Goal: Find contact information: Find contact information

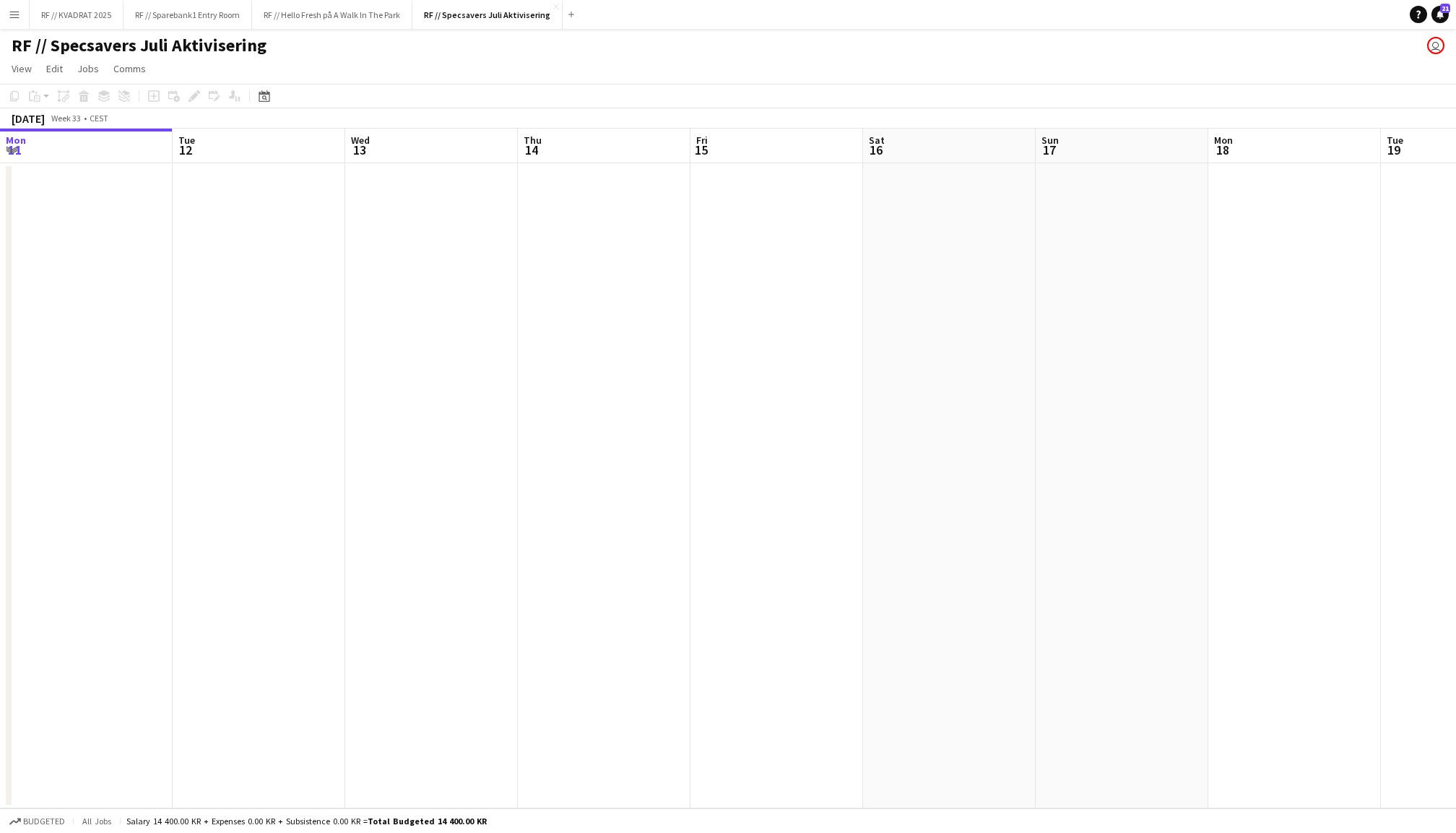
scroll to position [0, 345]
click at [323, 26] on button "RF // Hello Fresh på A Walk In The Park Close" at bounding box center [332, 15] width 161 height 28
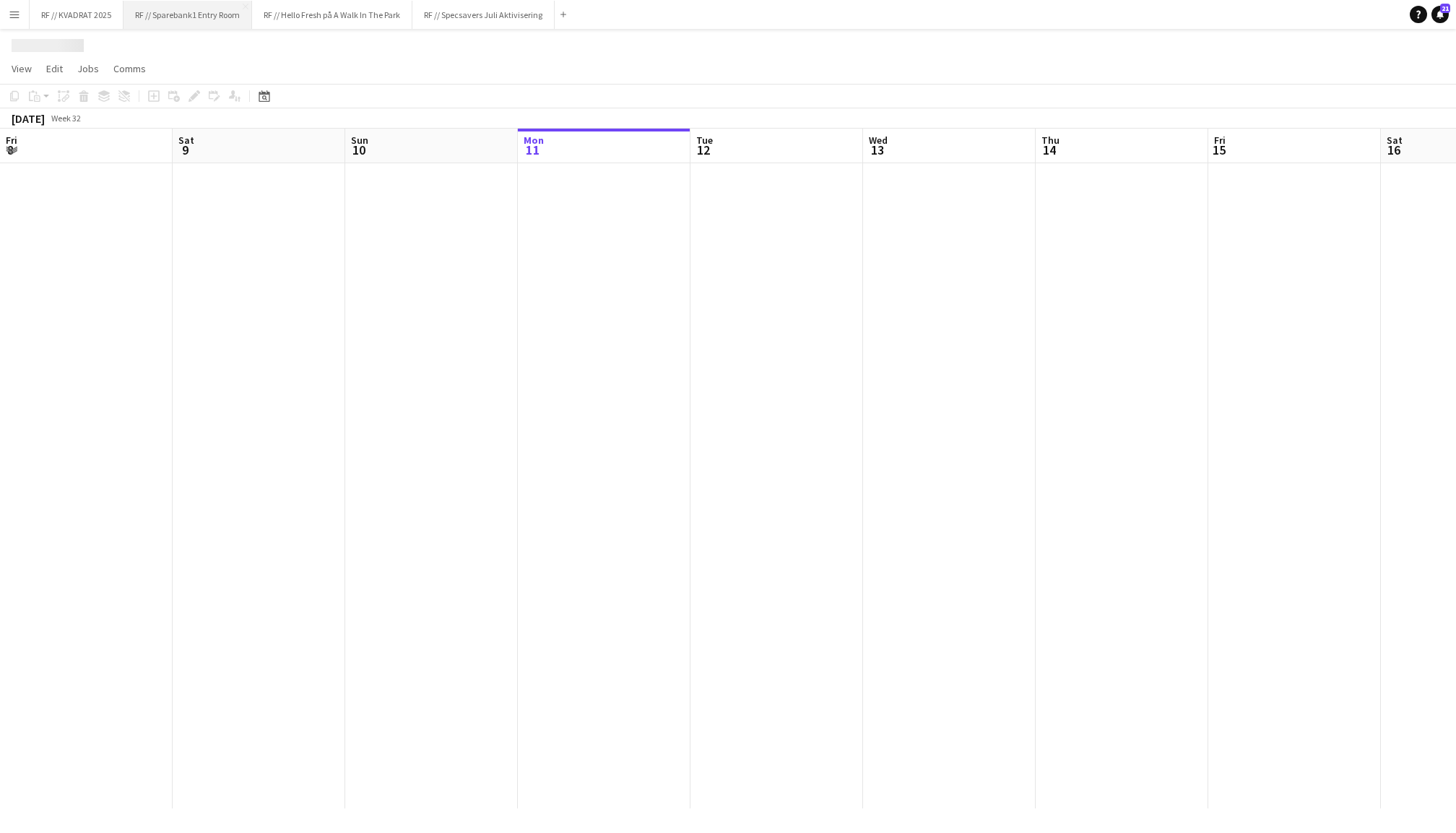
scroll to position [0, 344]
click at [189, 18] on button "RF // Sparebank1 Entry Room Close" at bounding box center [188, 15] width 128 height 28
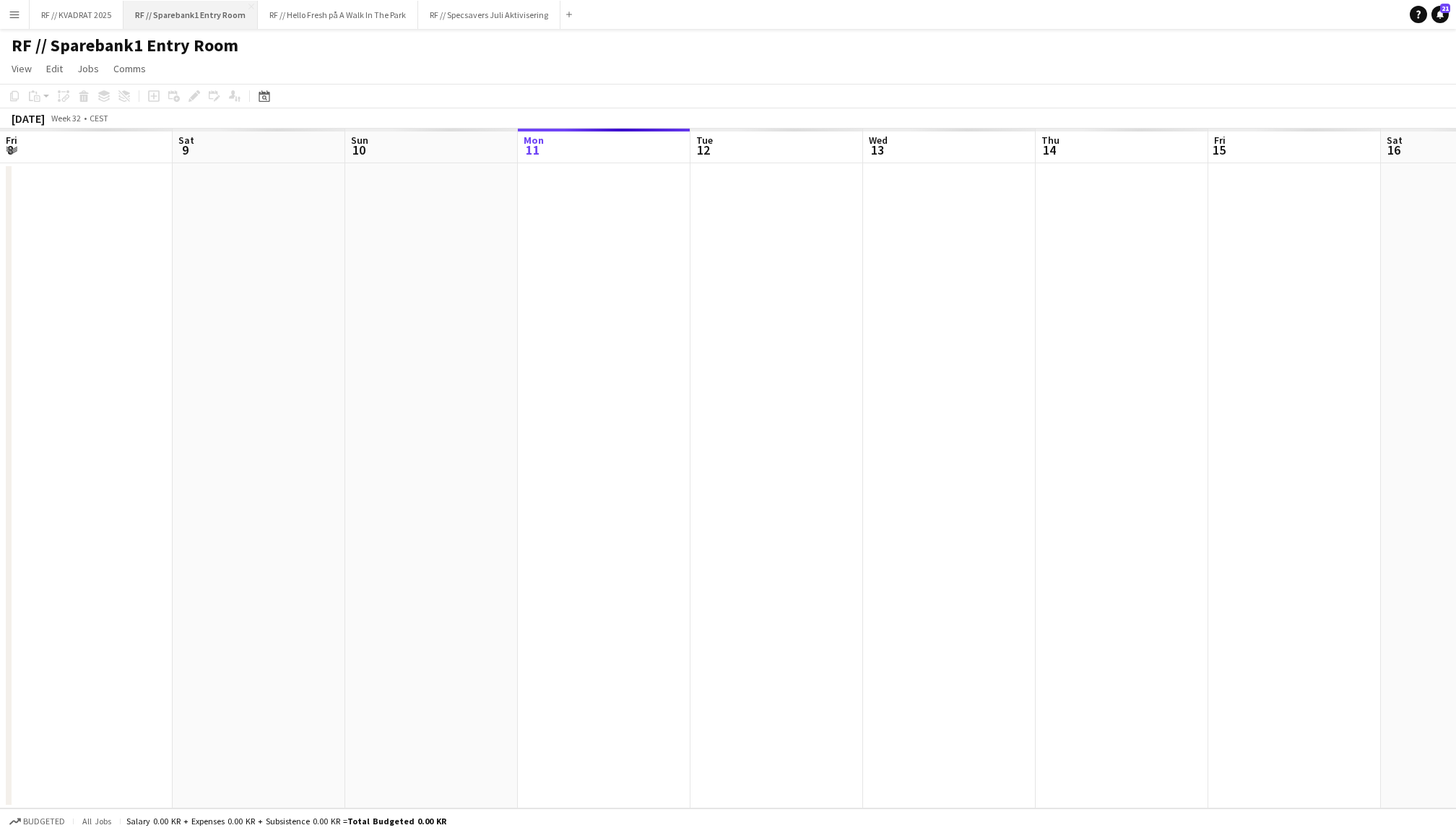
scroll to position [0, 344]
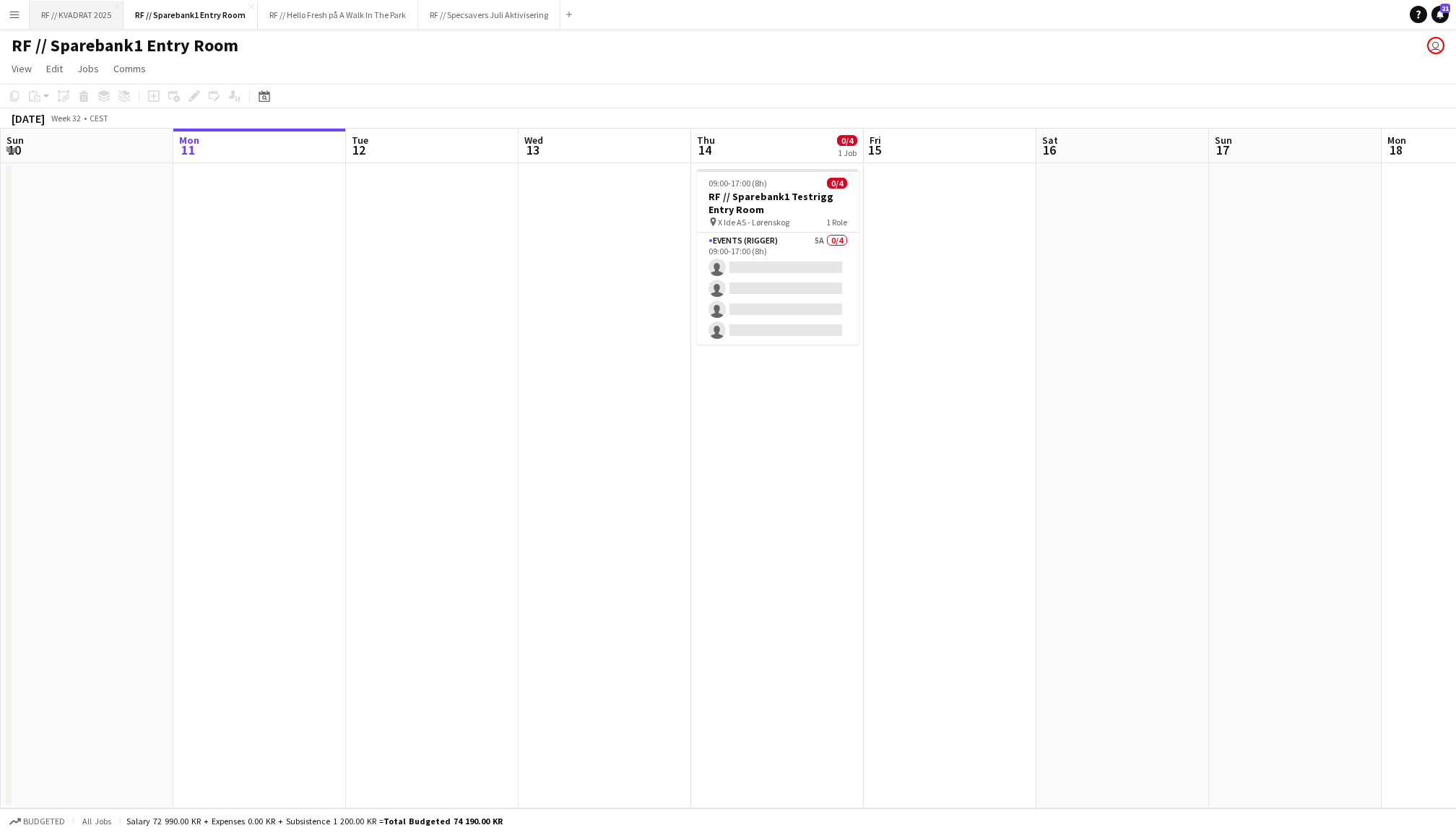
click at [83, 21] on button "RF // KVADRAT 2025 Close" at bounding box center [76, 15] width 94 height 28
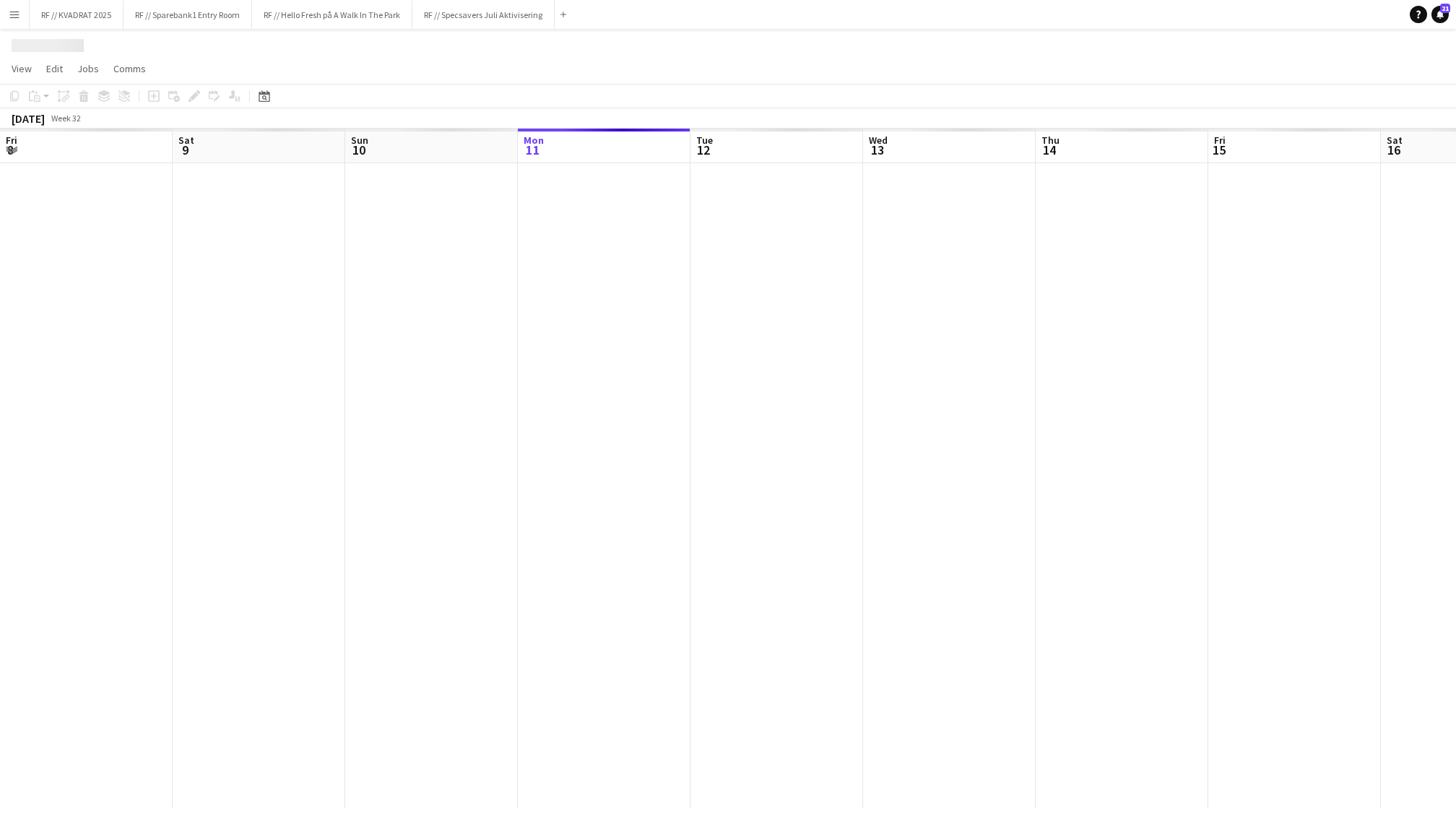
scroll to position [0, 344]
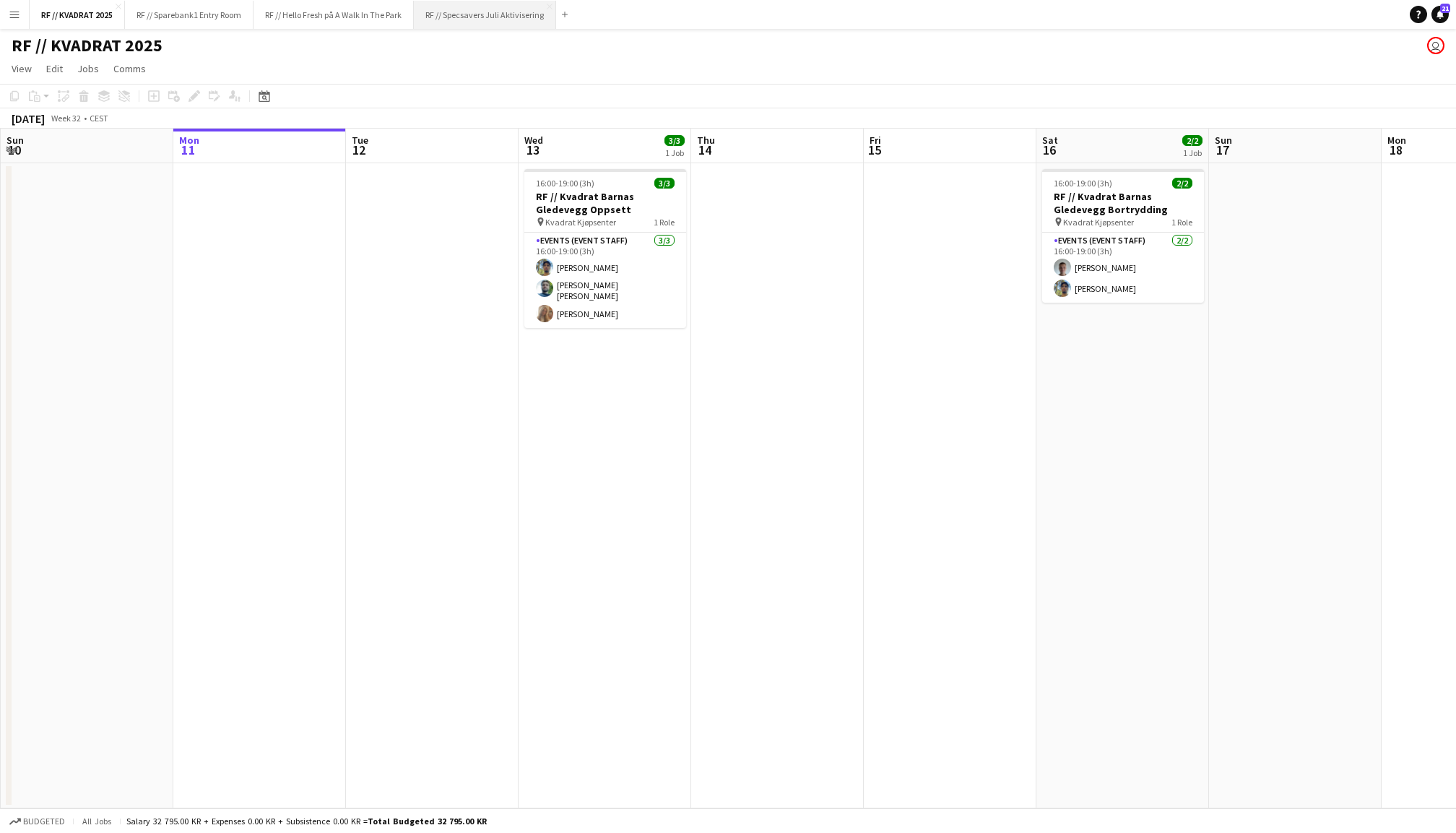
click at [492, 24] on button "RF // Specsavers Juli Aktivisering Close" at bounding box center [485, 15] width 142 height 28
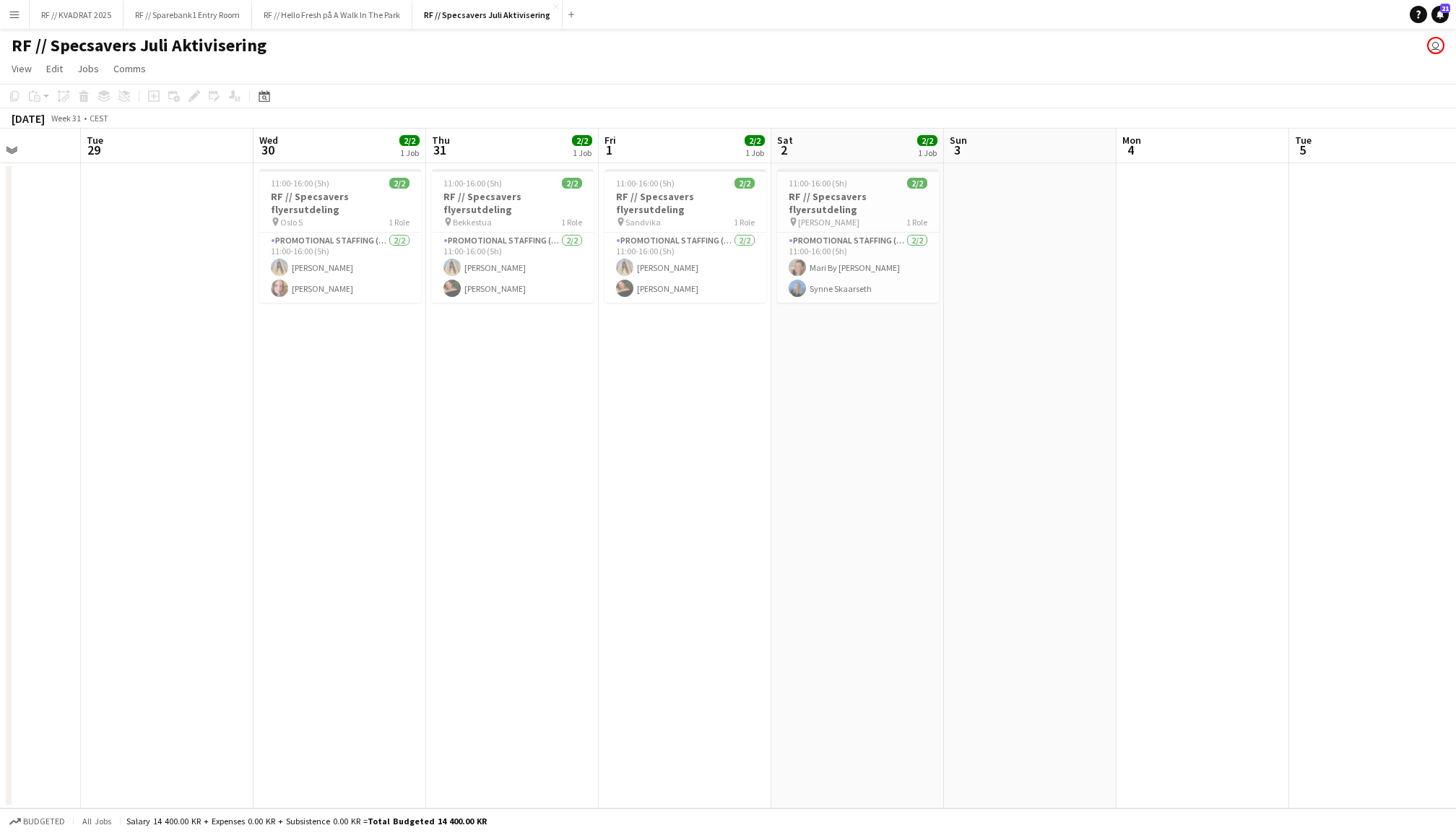
scroll to position [0, 422]
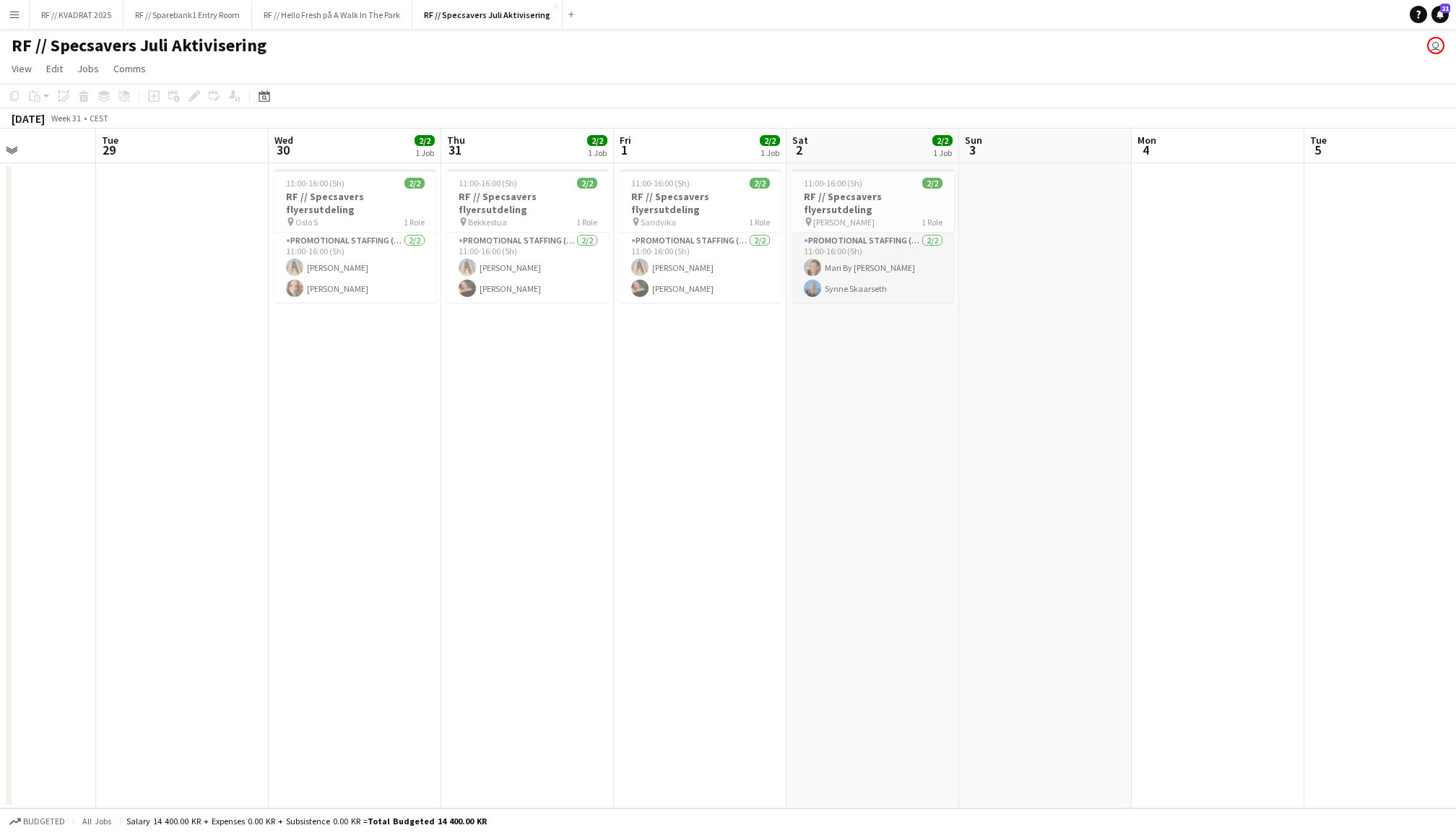
click at [881, 262] on app-card-role "Promotional Staffing (Flyering Staff) [DATE] 11:00-16:00 (5h) Mari By [PERSON_N…" at bounding box center [873, 268] width 162 height 70
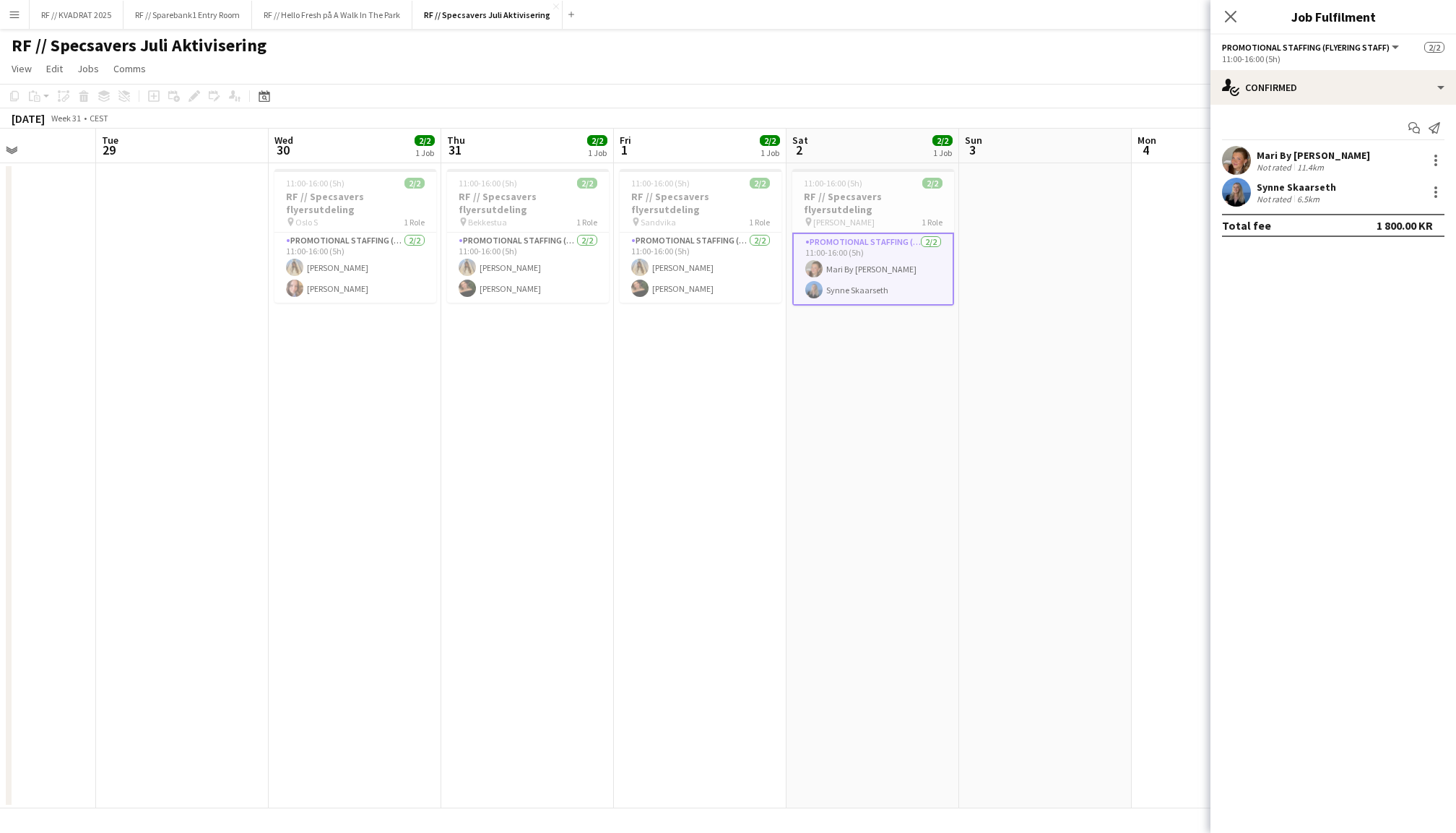
click at [1234, 163] on app-user-avatar at bounding box center [1236, 160] width 29 height 29
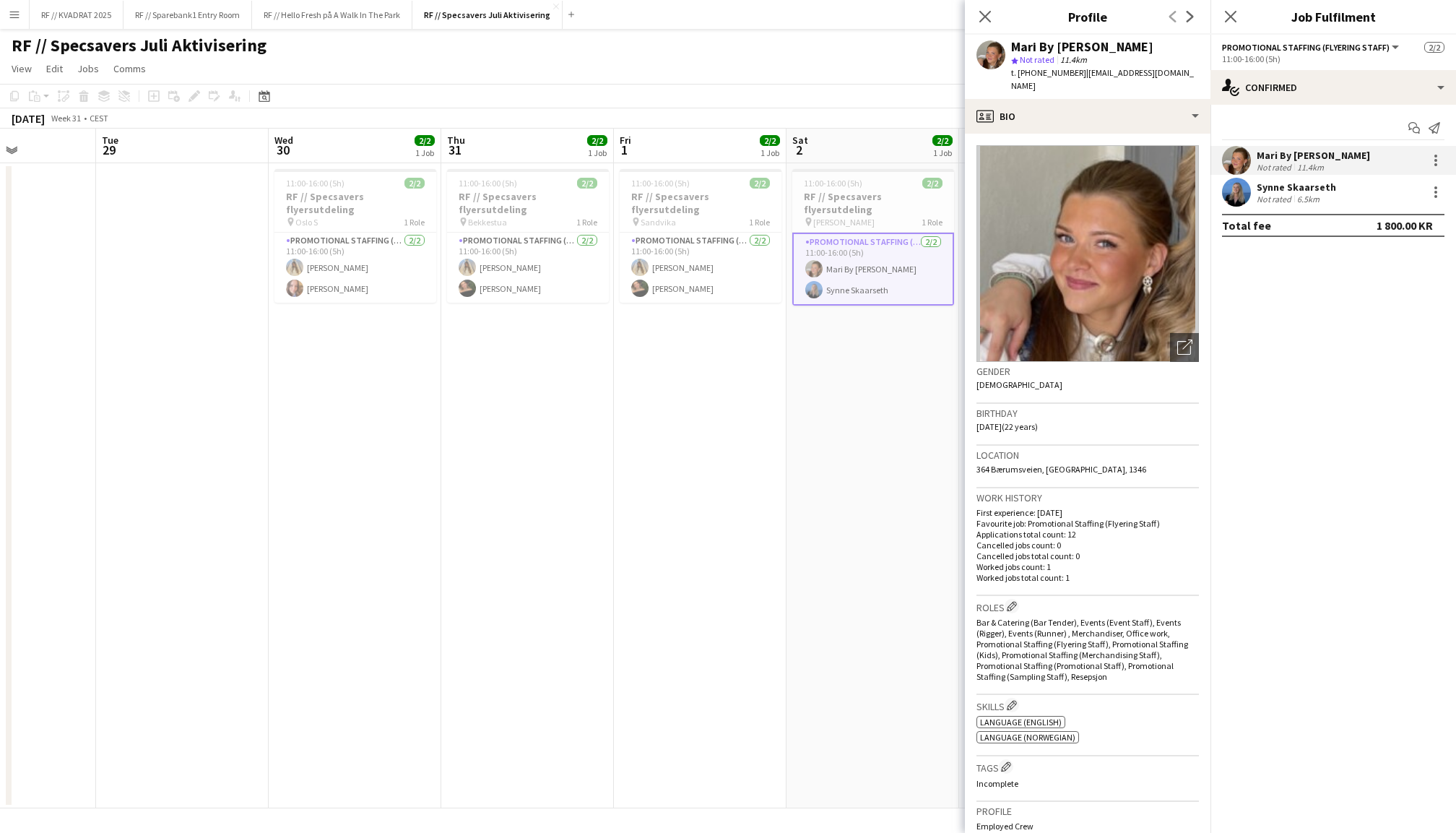
click at [1327, 183] on div "Synne Skaarseth" at bounding box center [1296, 187] width 79 height 13
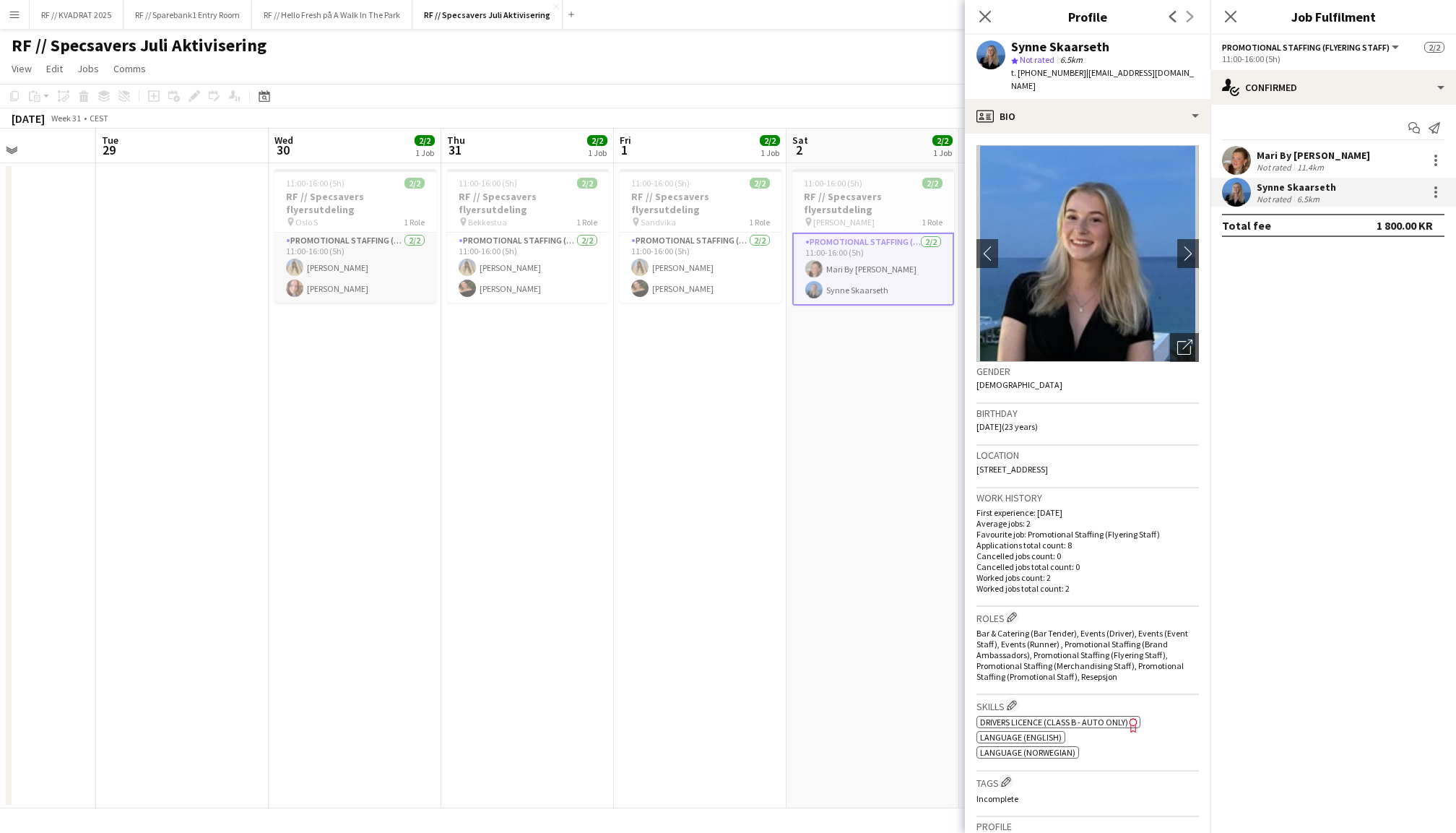
click at [342, 246] on app-card-role "Promotional Staffing (Flyering Staff) [DATE] 11:00-16:00 (5h) [PERSON_NAME] [PE…" at bounding box center [355, 268] width 162 height 70
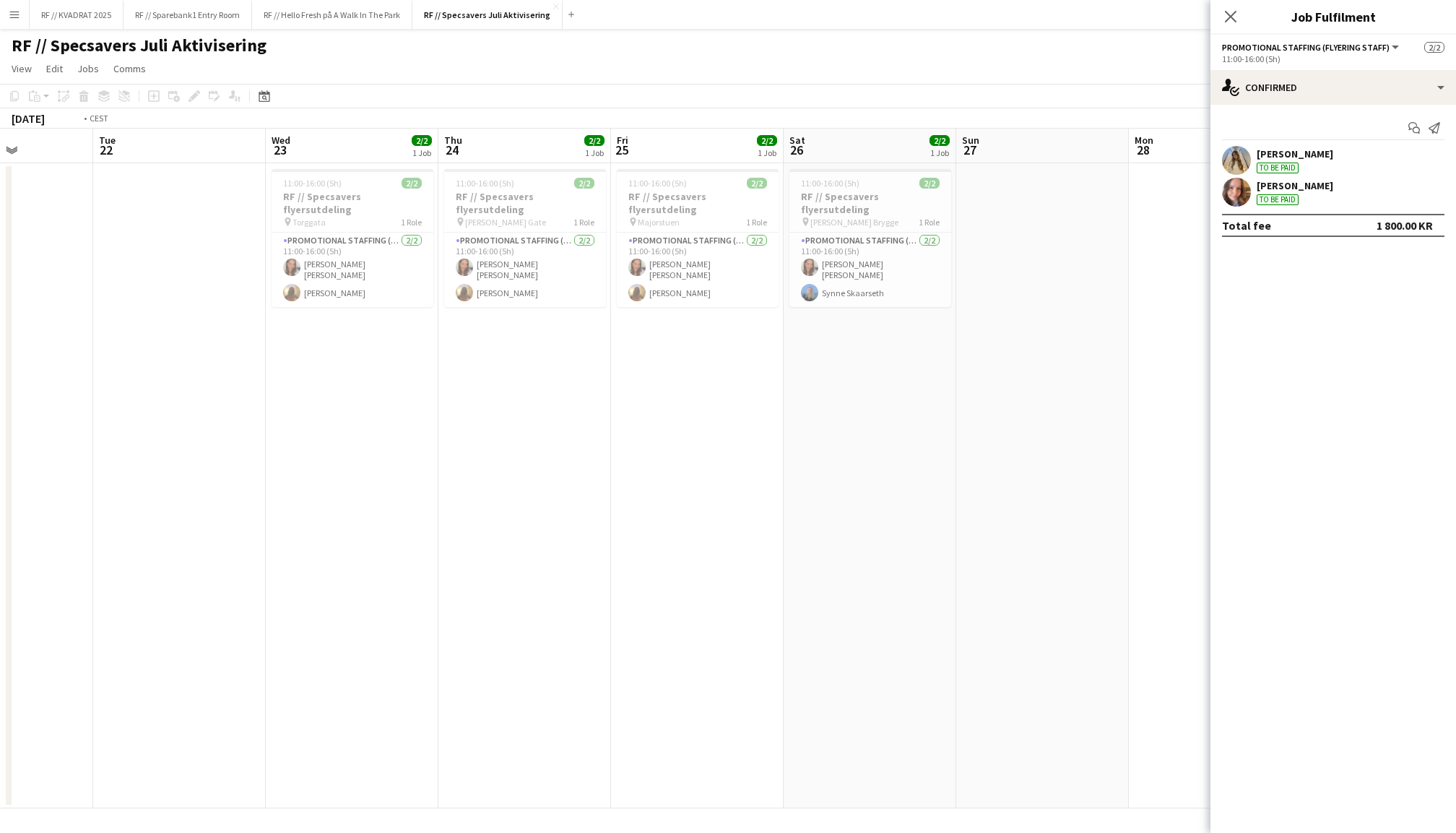
scroll to position [0, 318]
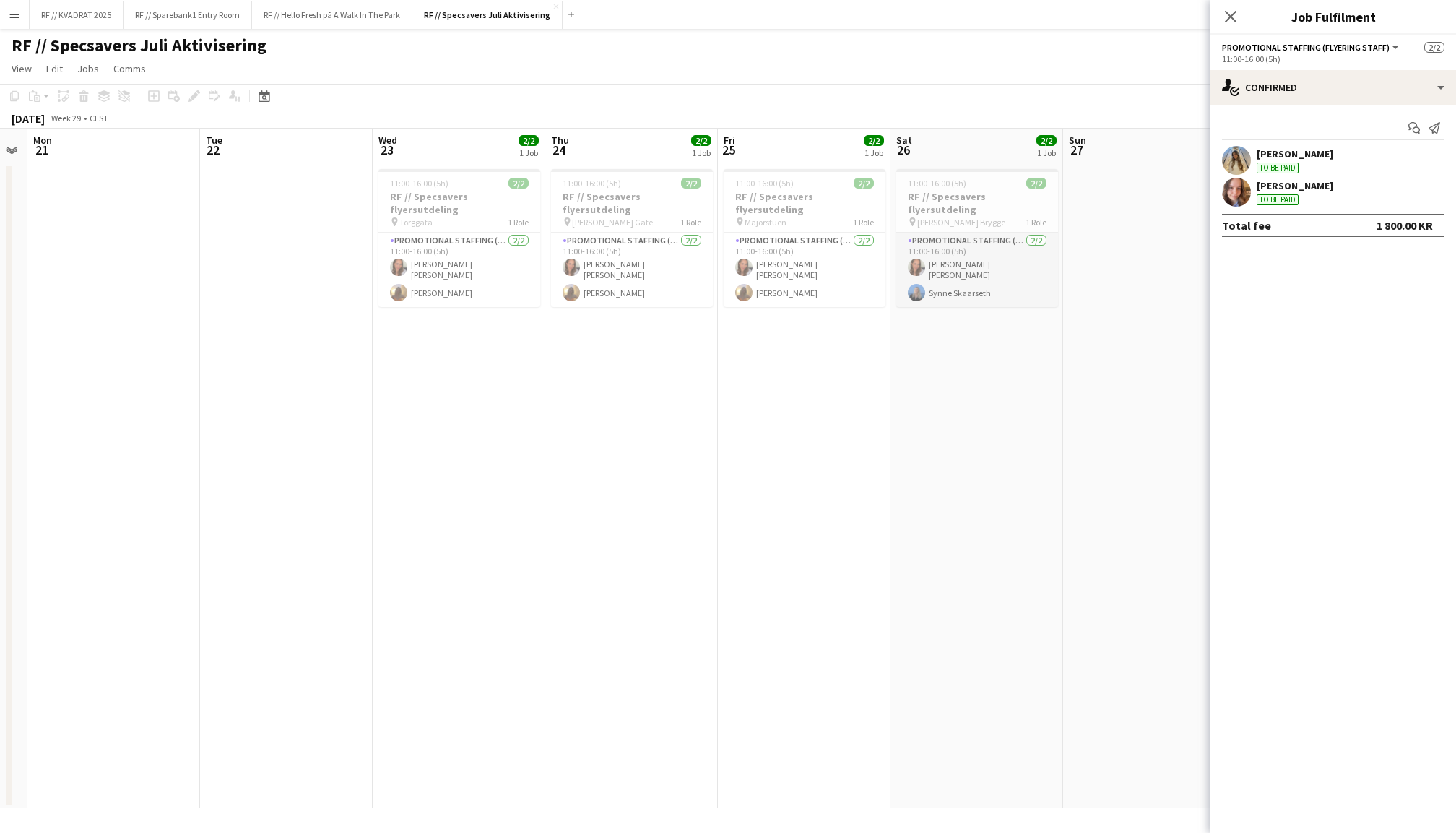
click at [970, 246] on app-card-role "Promotional Staffing (Flyering Staff) [DATE] 11:00-16:00 (5h) [PERSON_NAME] [PE…" at bounding box center [977, 270] width 162 height 75
click at [1231, 14] on icon "Close pop-in" at bounding box center [1230, 17] width 14 height 14
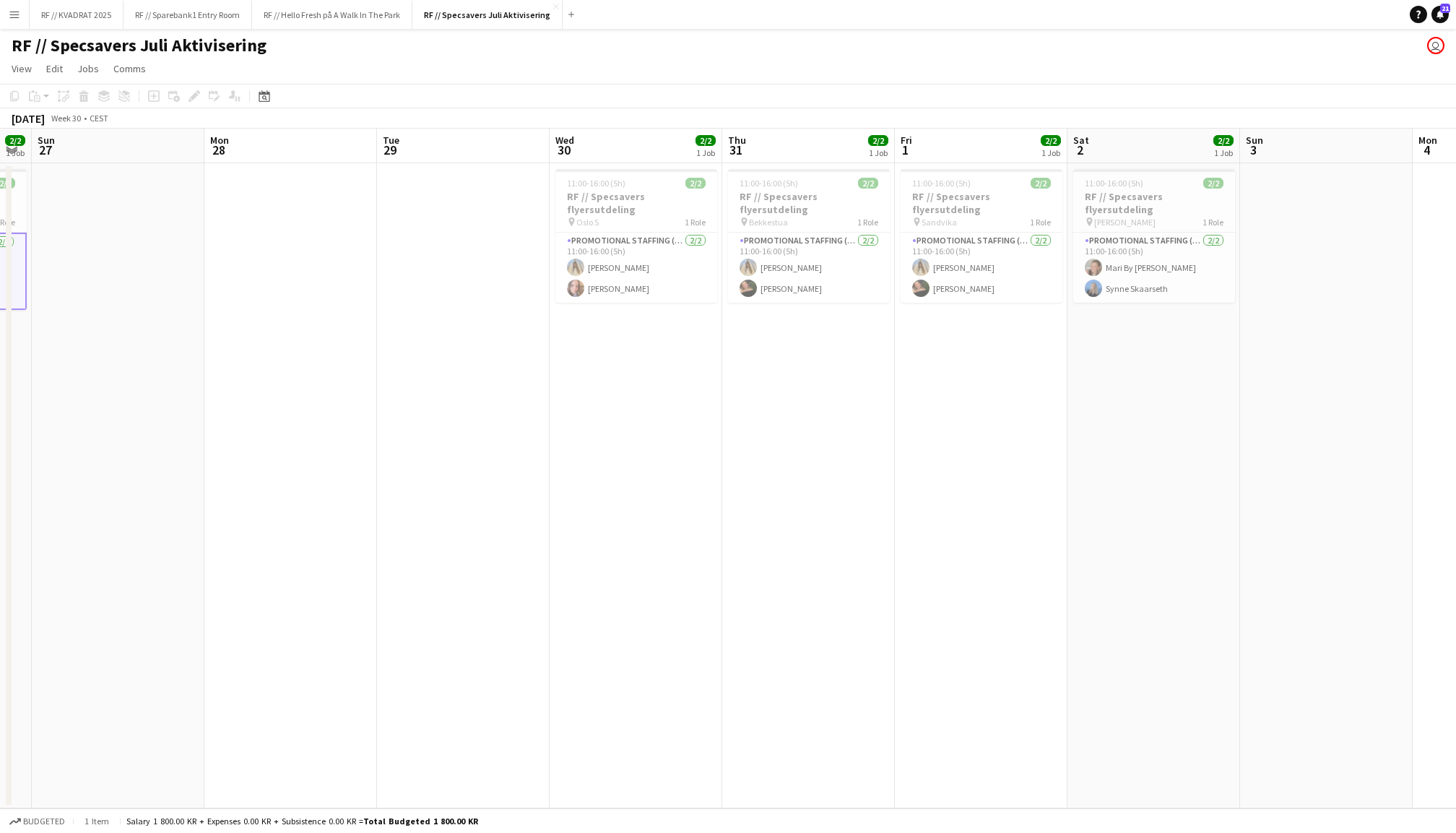
scroll to position [0, 663]
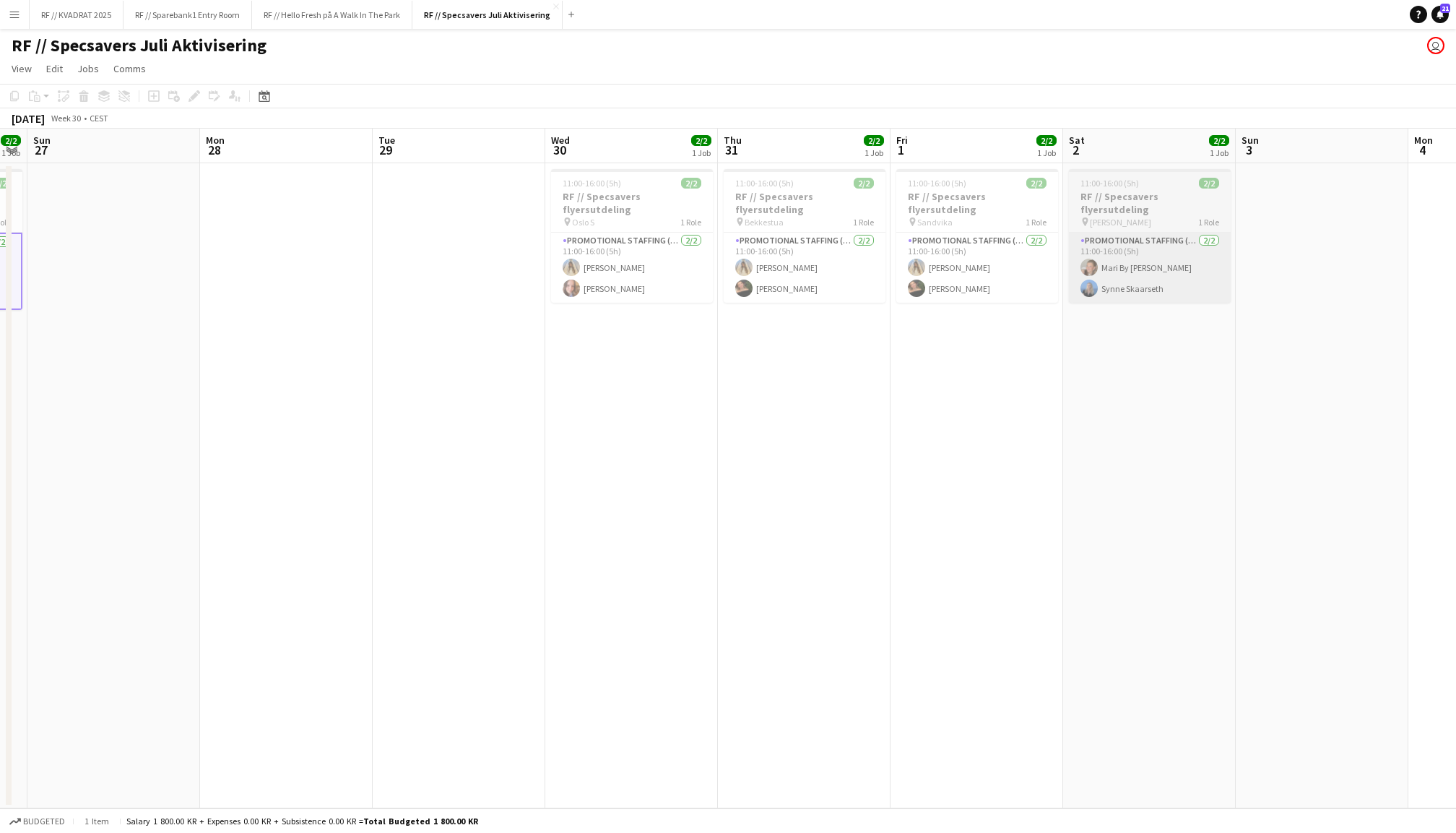
click at [1151, 250] on app-card-role "Promotional Staffing (Flyering Staff) [DATE] 11:00-16:00 (5h) Mari By [PERSON_N…" at bounding box center [1150, 268] width 162 height 70
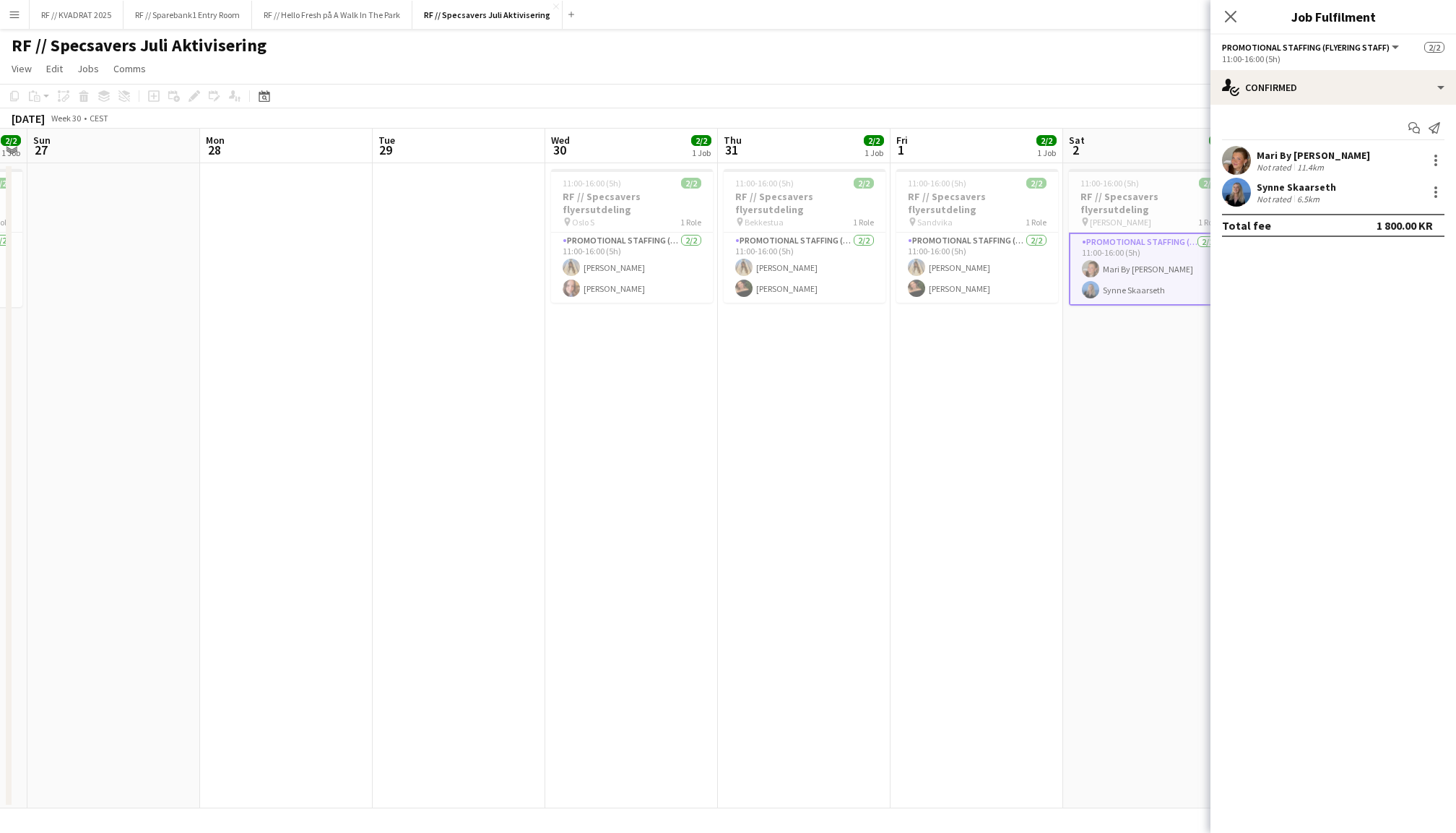
click at [1255, 163] on div "Mari By [PERSON_NAME] Not rated 11.4km" at bounding box center [1333, 160] width 246 height 29
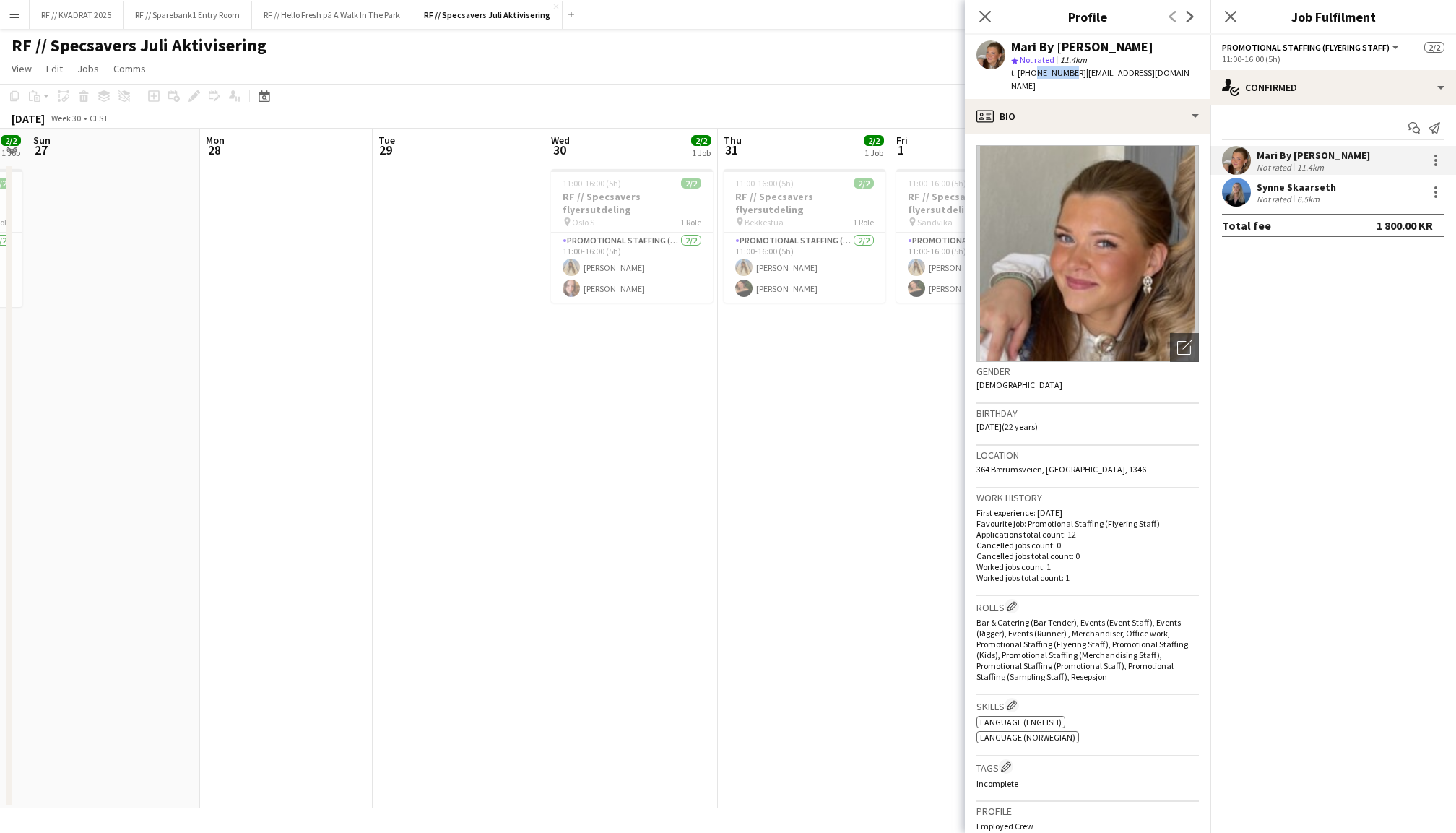
drag, startPoint x: 1063, startPoint y: 72, endPoint x: 1029, endPoint y: 71, distance: 34.0
click at [1029, 71] on span "t. [PHONE_NUMBER]" at bounding box center [1049, 72] width 76 height 11
copy span "46473796"
click at [1254, 191] on div "Synne Skaarseth Not rated 6.5km" at bounding box center [1333, 192] width 246 height 29
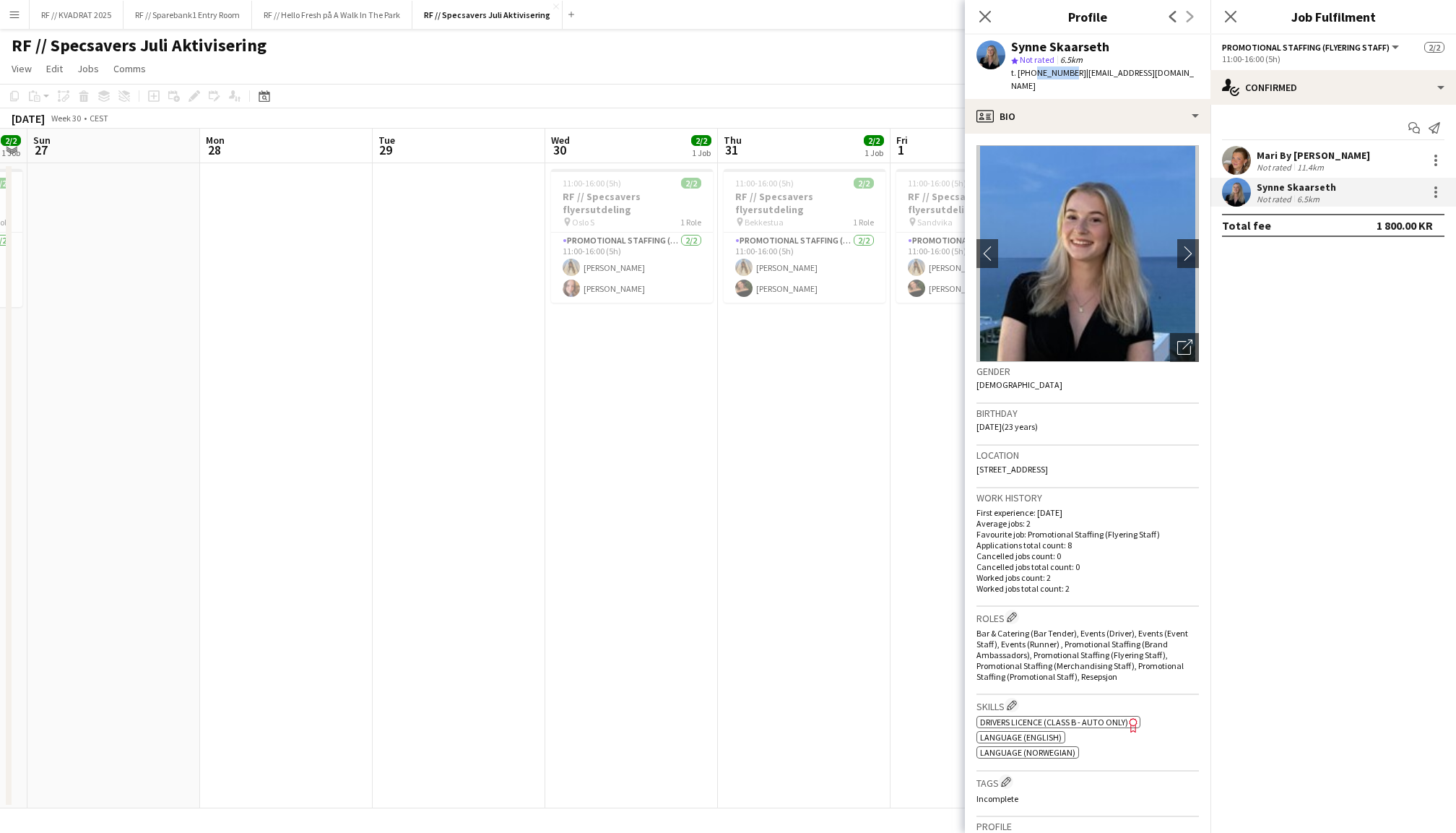
drag, startPoint x: 1064, startPoint y: 73, endPoint x: 1031, endPoint y: 76, distance: 33.1
click at [1031, 76] on span "t. [PHONE_NUMBER]" at bounding box center [1049, 72] width 76 height 11
copy span "46511929"
click at [1231, 15] on icon at bounding box center [1230, 17] width 14 height 14
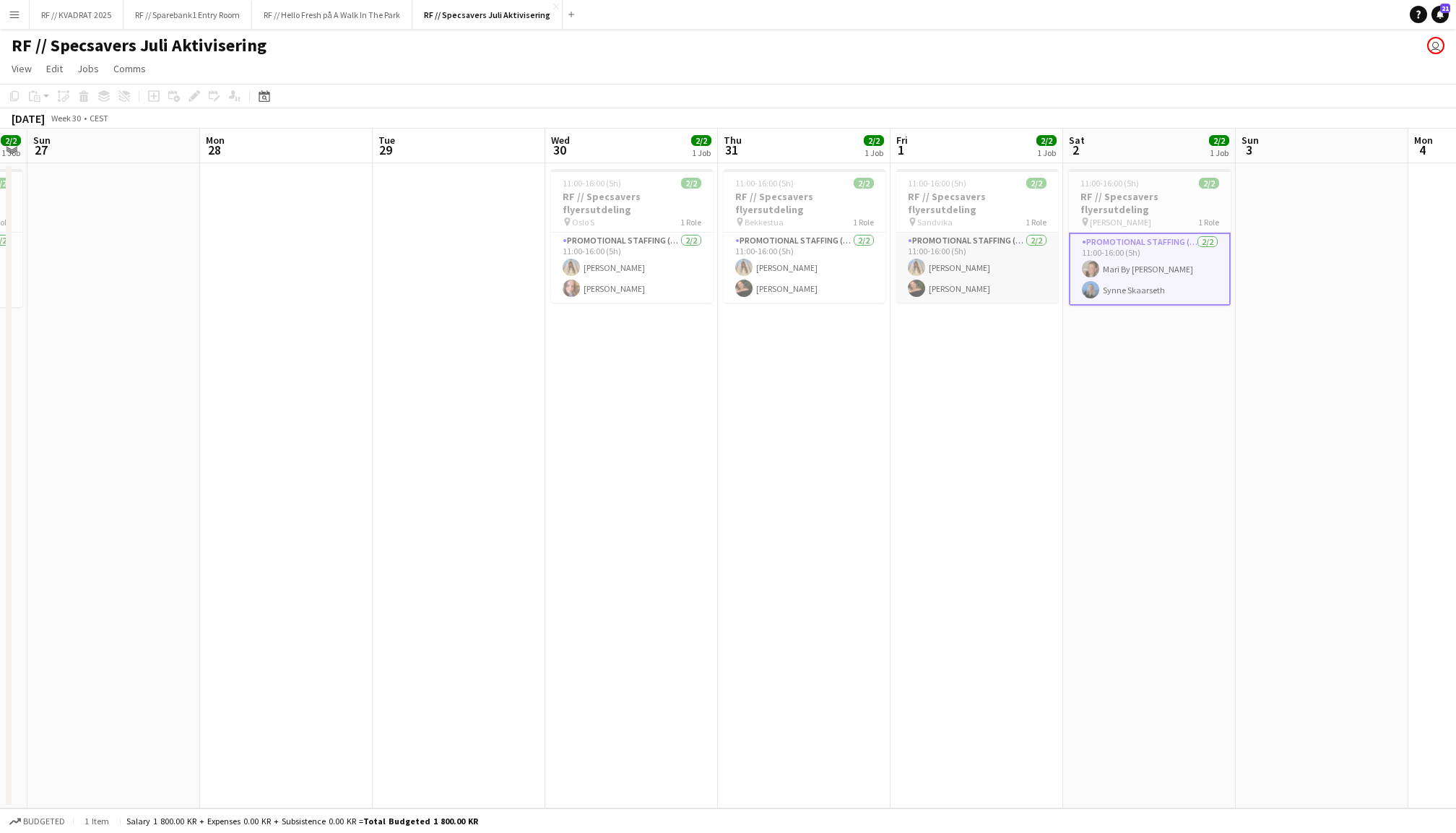
click at [945, 234] on app-card-role "Promotional Staffing (Flyering Staff) [DATE] 11:00-16:00 (5h) [PERSON_NAME] [PE…" at bounding box center [977, 268] width 162 height 70
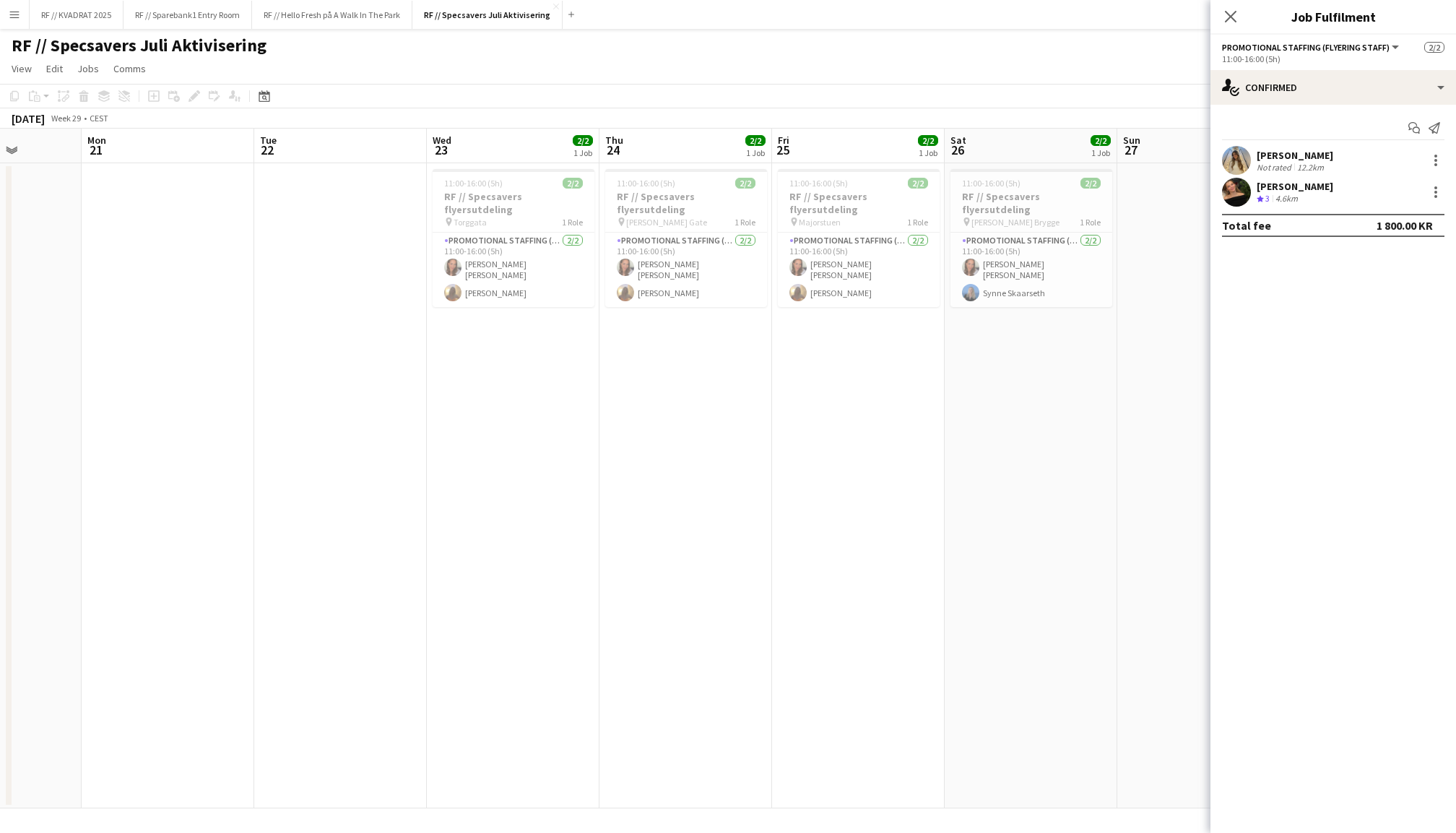
scroll to position [0, 379]
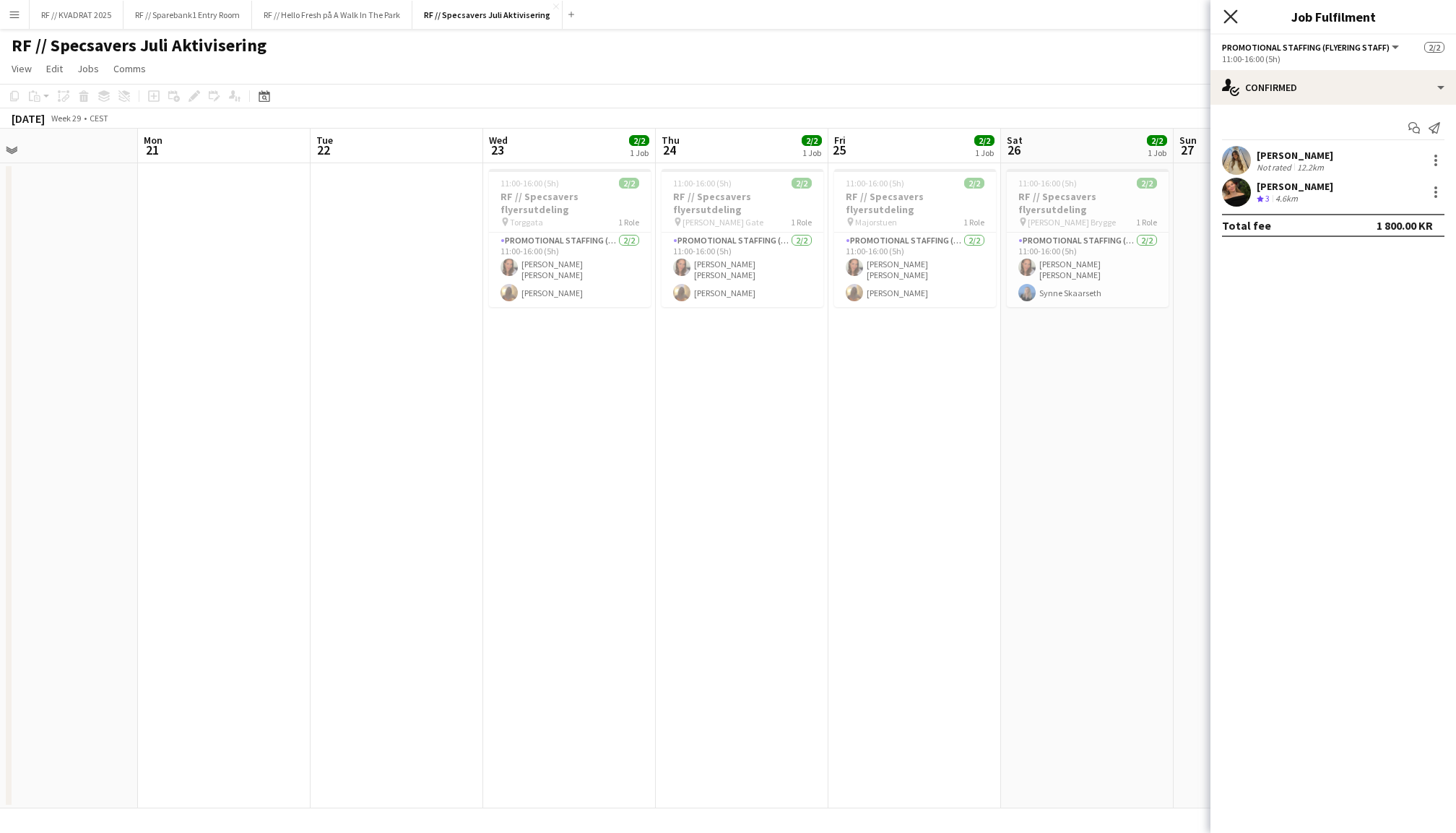
click at [1230, 14] on icon "Close pop-in" at bounding box center [1230, 17] width 14 height 14
